Goal: Task Accomplishment & Management: Complete application form

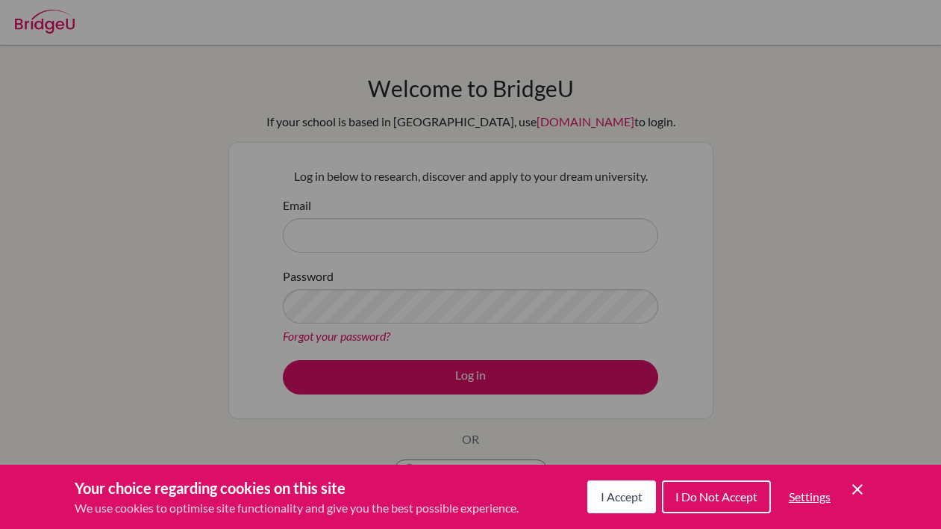
click at [605, 511] on button "I Accept" at bounding box center [622, 496] width 69 height 33
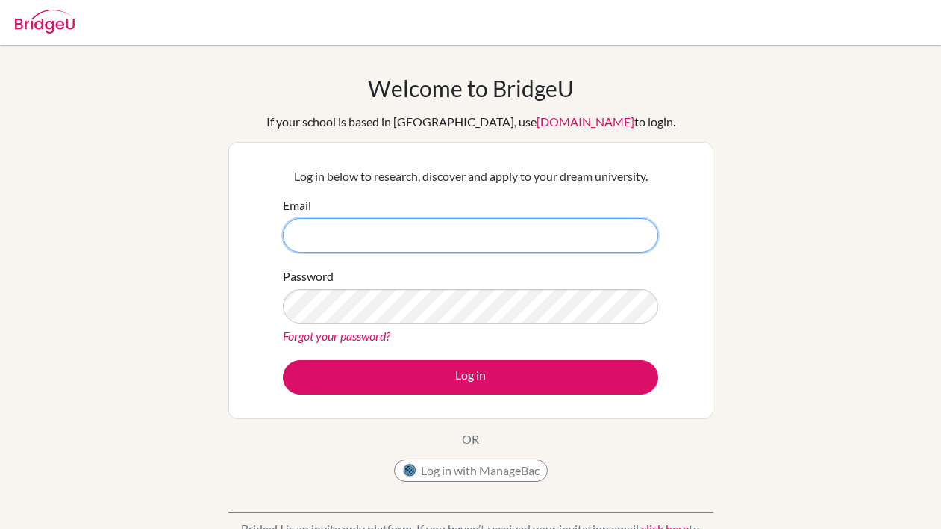
click at [367, 230] on input "Email" at bounding box center [471, 235] width 376 height 34
type input "[EMAIL_ADDRESS][DOMAIN_NAME]"
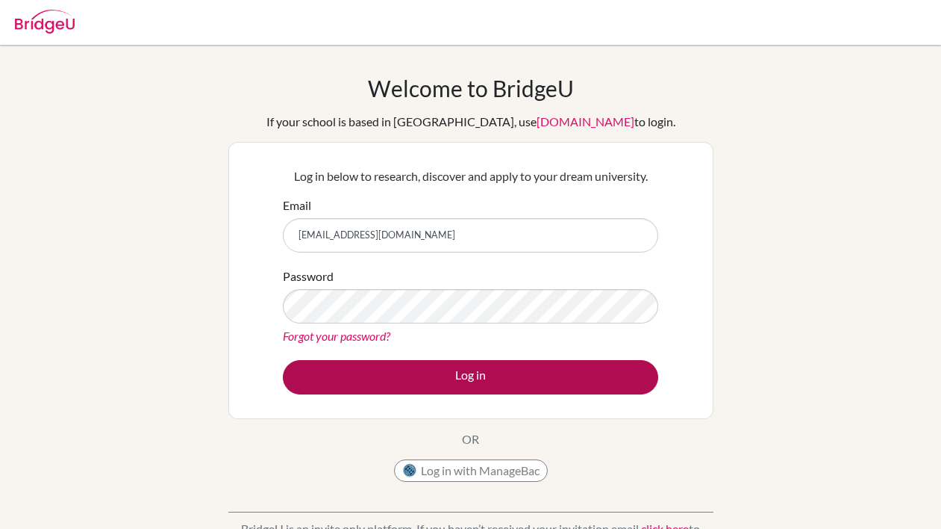
click at [491, 370] on button "Log in" at bounding box center [471, 377] width 376 height 34
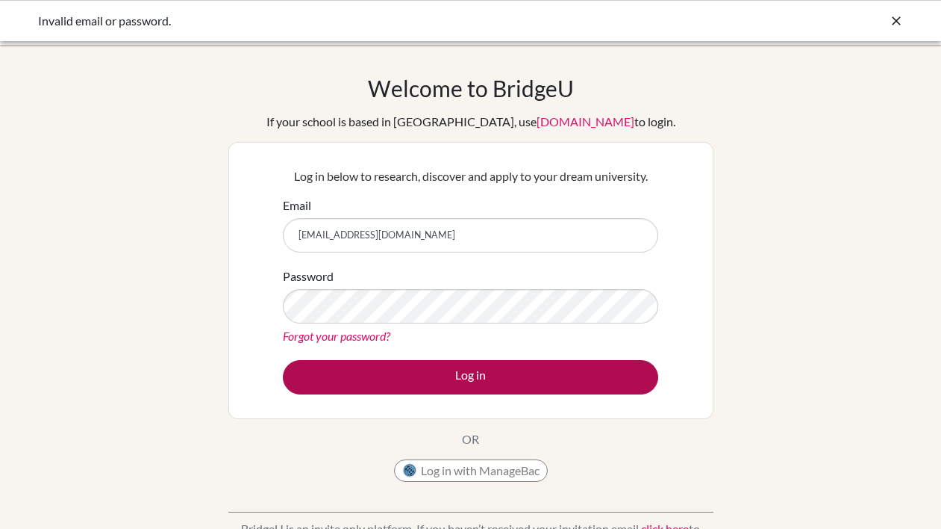
click at [390, 375] on button "Log in" at bounding box center [471, 377] width 376 height 34
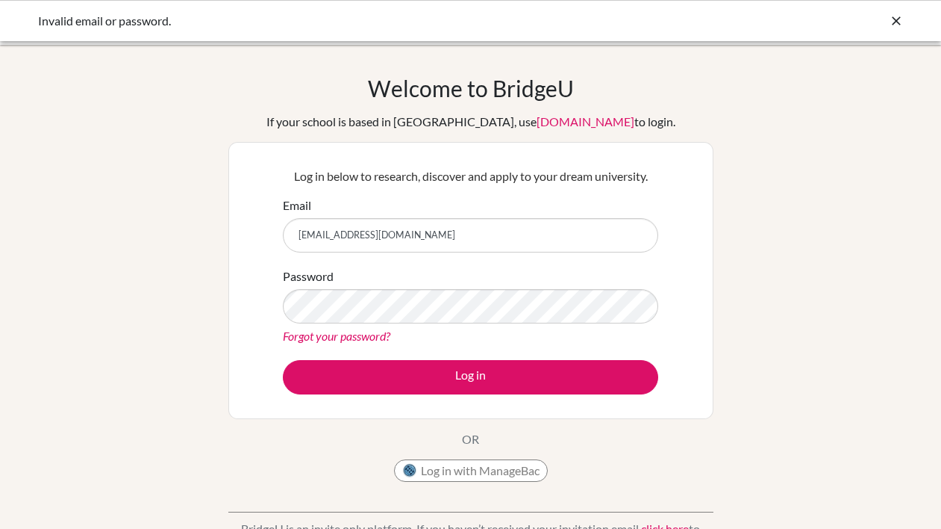
click at [506, 331] on div "Forgot your password?" at bounding box center [471, 336] width 376 height 18
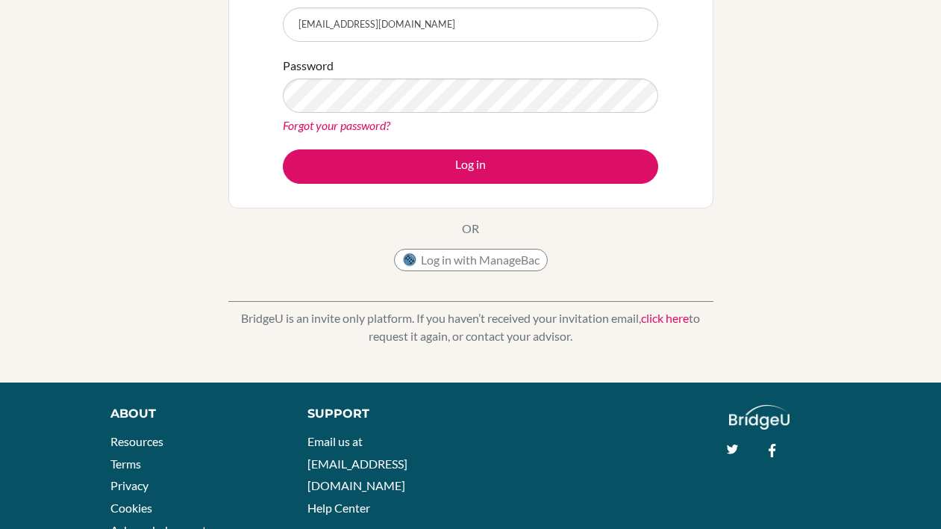
scroll to position [201, 0]
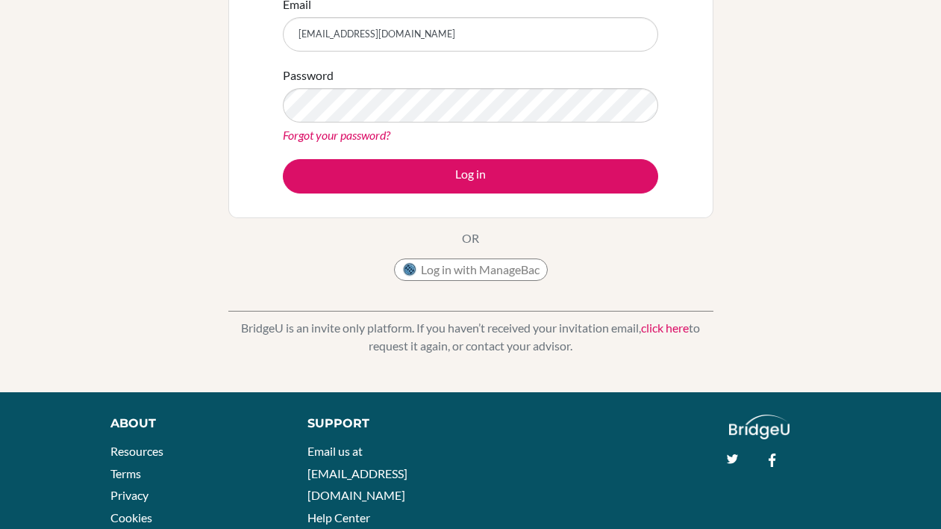
click at [667, 331] on link "click here" at bounding box center [665, 327] width 48 height 14
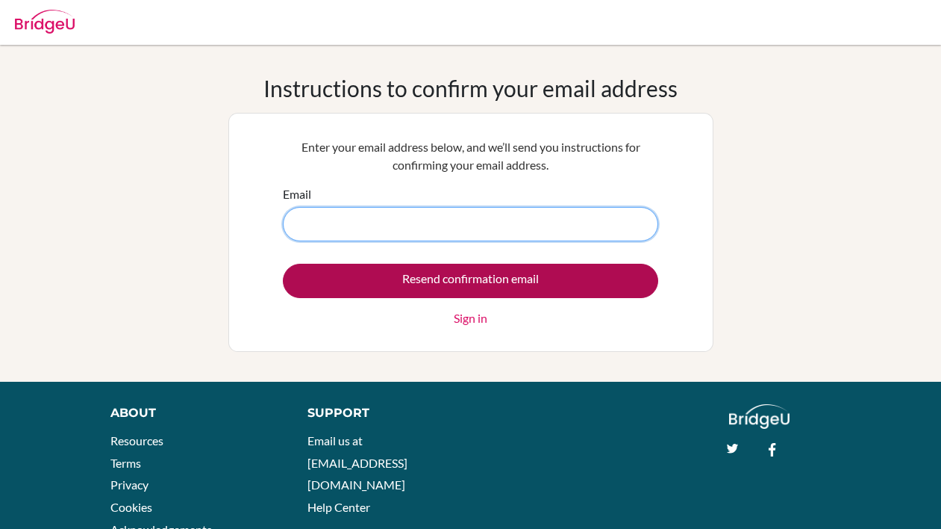
type input "[EMAIL_ADDRESS][DOMAIN_NAME]"
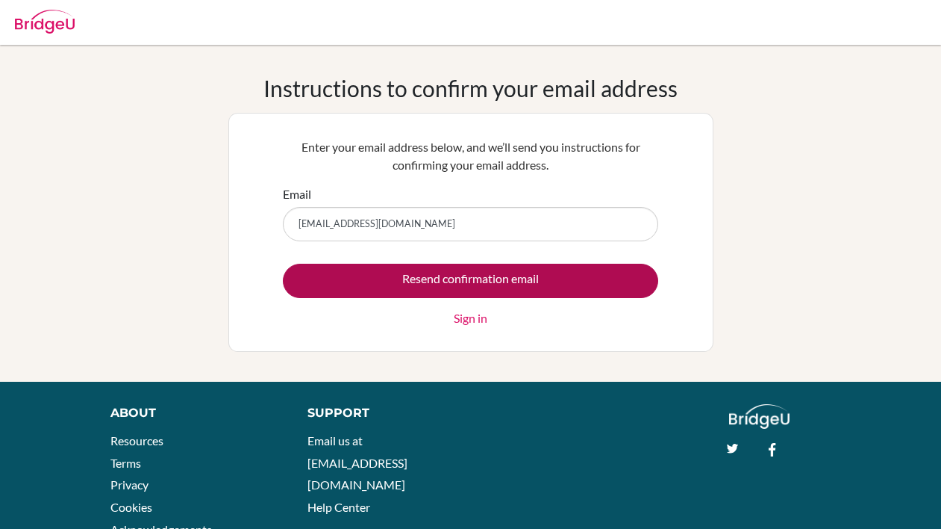
click at [478, 281] on input "Resend confirmation email" at bounding box center [471, 281] width 376 height 34
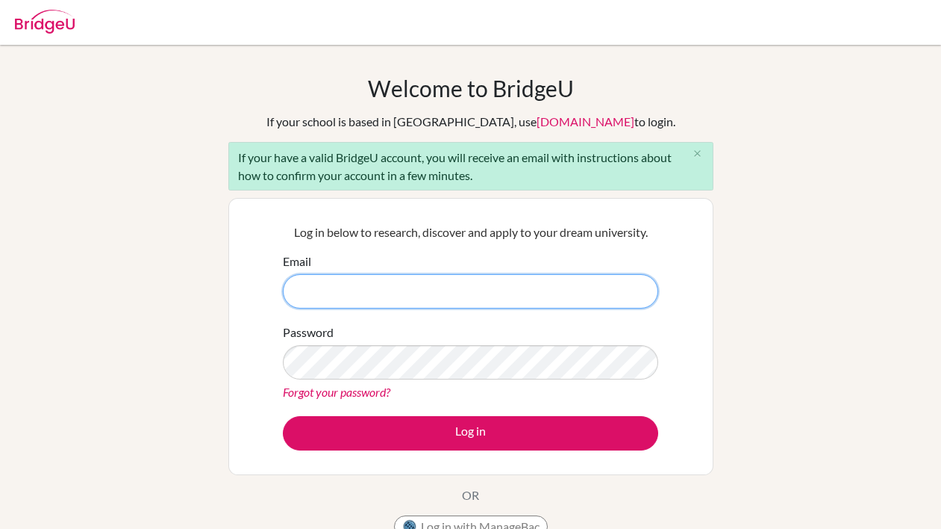
type input "[EMAIL_ADDRESS][DOMAIN_NAME]"
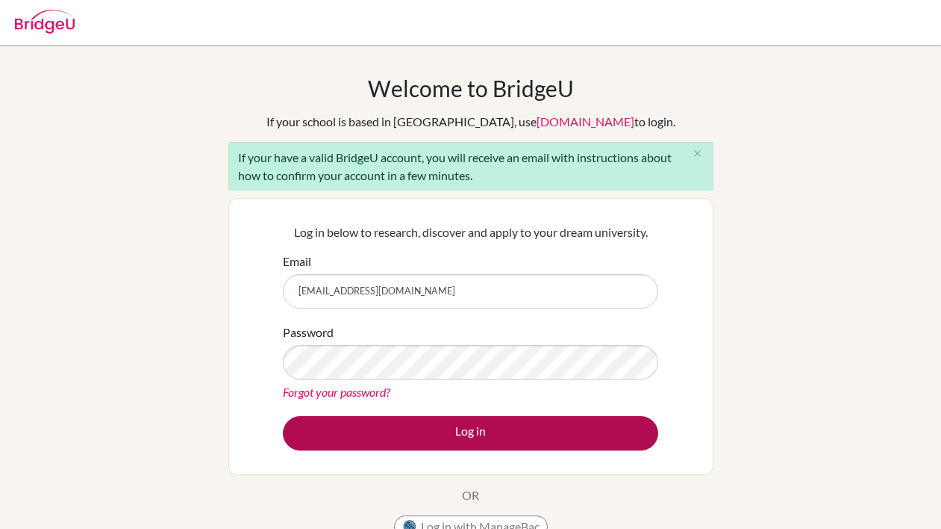
click at [382, 430] on button "Log in" at bounding box center [471, 433] width 376 height 34
